Goal: Task Accomplishment & Management: Manage account settings

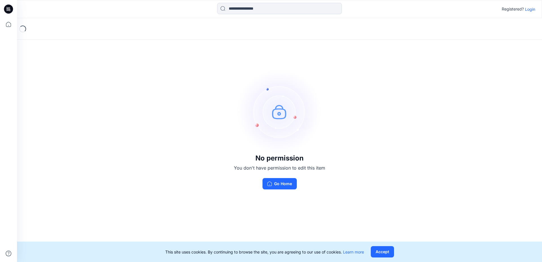
click at [529, 8] on p "Login" at bounding box center [530, 9] width 10 height 6
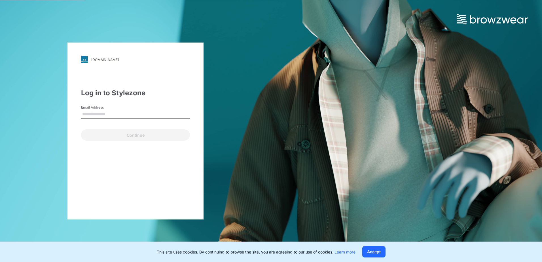
click at [139, 116] on input "Email Address" at bounding box center [135, 114] width 109 height 9
type input "*"
type input "**********"
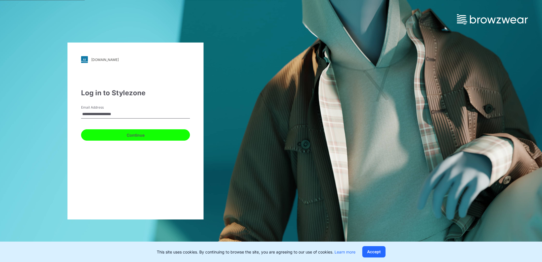
click at [81, 129] on button "Continue" at bounding box center [135, 134] width 109 height 11
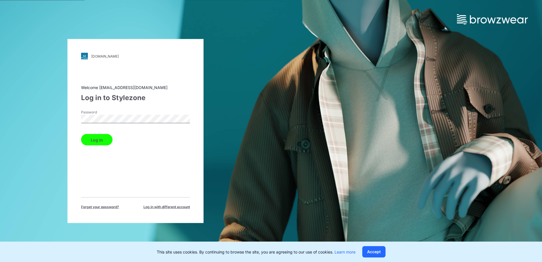
click at [81, 134] on button "Log in" at bounding box center [96, 139] width 31 height 11
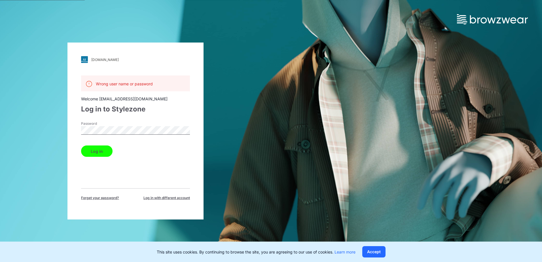
click at [51, 125] on div "landsend.stylezone.com Loading... Wrong user name or password Welcome pamfels@l…" at bounding box center [135, 131] width 271 height 262
click at [81, 146] on button "Log in" at bounding box center [96, 151] width 31 height 11
click at [47, 125] on div "landsend.stylezone.com Loading... Wrong user name or password Welcome pamfels@l…" at bounding box center [135, 131] width 271 height 262
click at [81, 146] on button "Log in" at bounding box center [96, 151] width 31 height 11
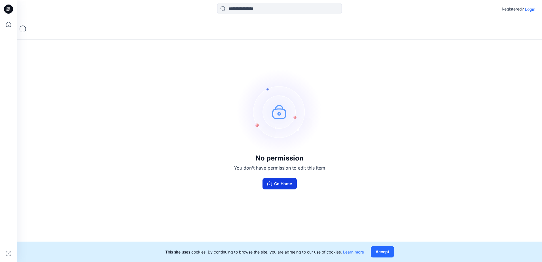
click at [281, 184] on button "Go Home" at bounding box center [280, 183] width 34 height 11
click at [528, 8] on p "Login" at bounding box center [530, 9] width 10 height 6
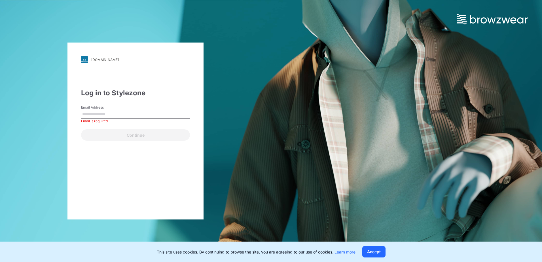
click at [145, 108] on div "Email Address Email is required" at bounding box center [135, 113] width 109 height 17
click at [161, 116] on input "Email Address" at bounding box center [135, 114] width 109 height 9
drag, startPoint x: 112, startPoint y: 114, endPoint x: 102, endPoint y: 114, distance: 10.8
click at [102, 114] on input "**********" at bounding box center [135, 114] width 109 height 9
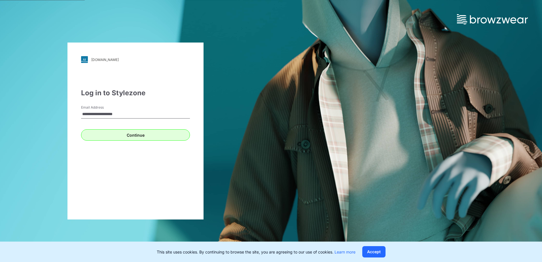
type input "**********"
click at [136, 137] on button "Continue" at bounding box center [135, 134] width 109 height 11
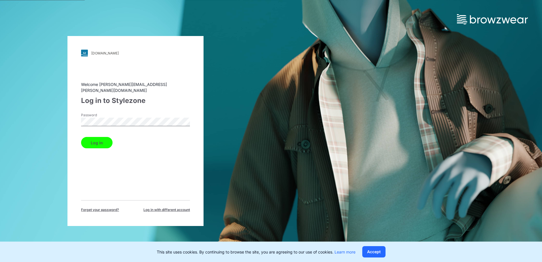
click at [81, 137] on button "Log in" at bounding box center [96, 142] width 31 height 11
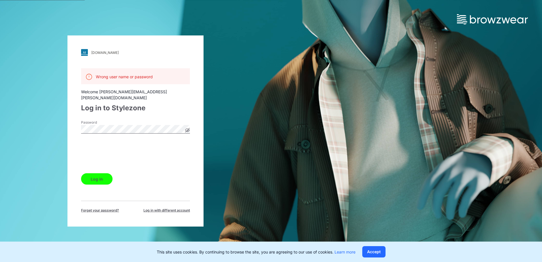
click at [95, 175] on button "Log in" at bounding box center [96, 178] width 31 height 11
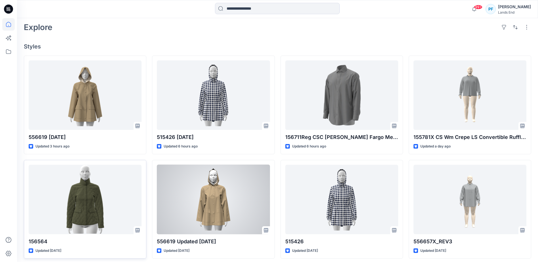
scroll to position [142, 0]
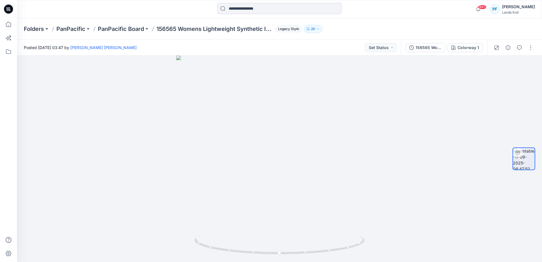
click at [316, 30] on p "20" at bounding box center [313, 29] width 4 height 6
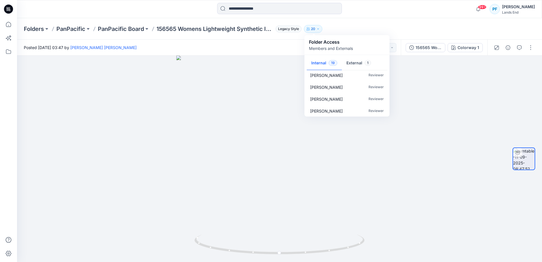
scroll to position [184, 0]
click at [348, 65] on button "External 1" at bounding box center [359, 63] width 34 height 14
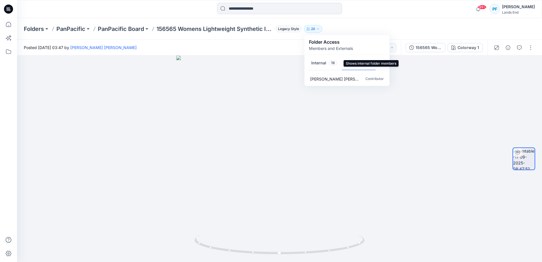
click at [321, 64] on button "Internal 19" at bounding box center [324, 63] width 35 height 14
click at [249, 43] on div "Posted [DATE] 03:47 by [PERSON_NAME] [PERSON_NAME] Set Status" at bounding box center [209, 48] width 384 height 16
